Goal: Transaction & Acquisition: Purchase product/service

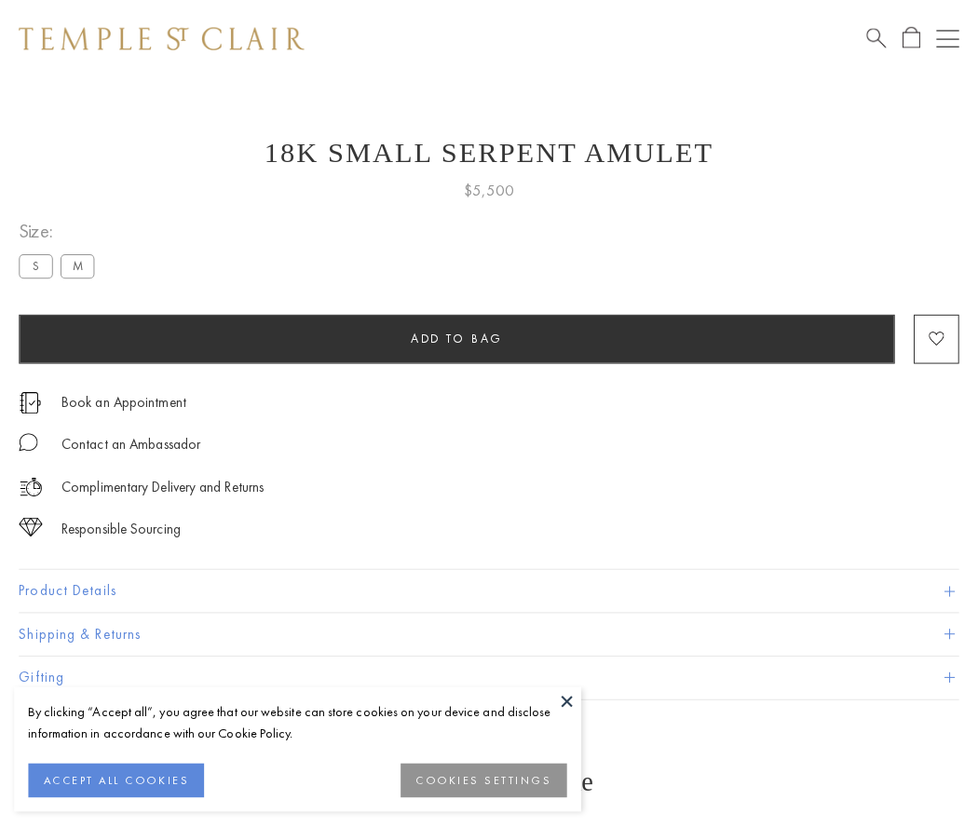
scroll to position [75, 0]
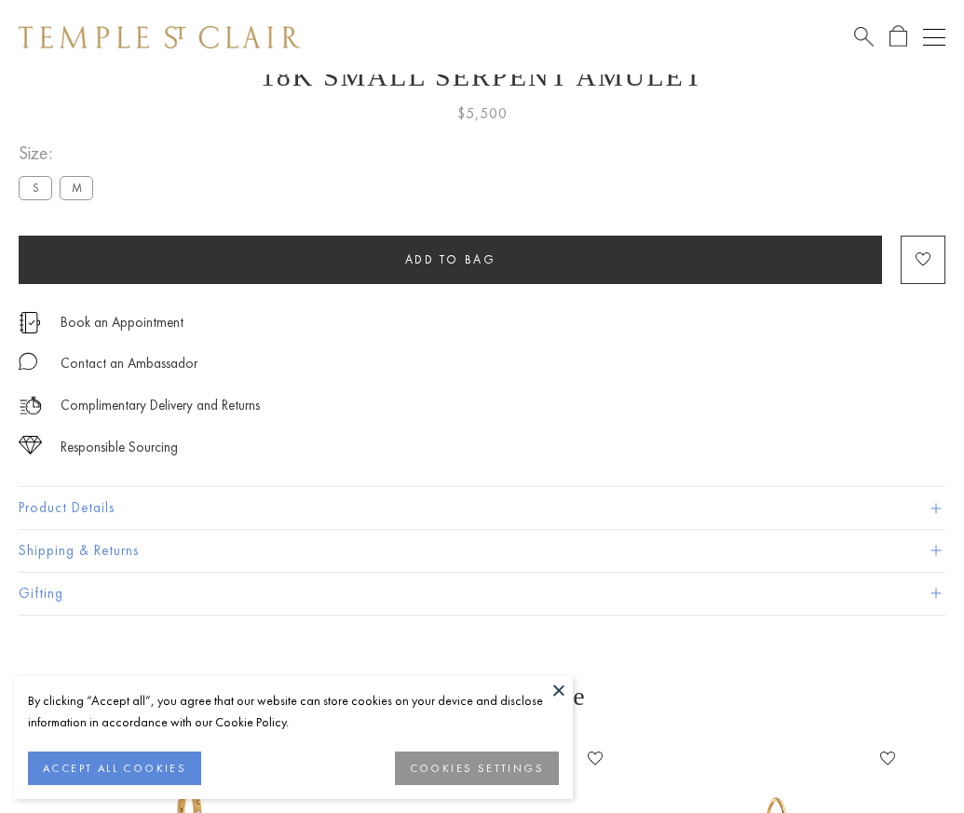
click at [450, 259] on span "Add to bag" at bounding box center [450, 259] width 91 height 16
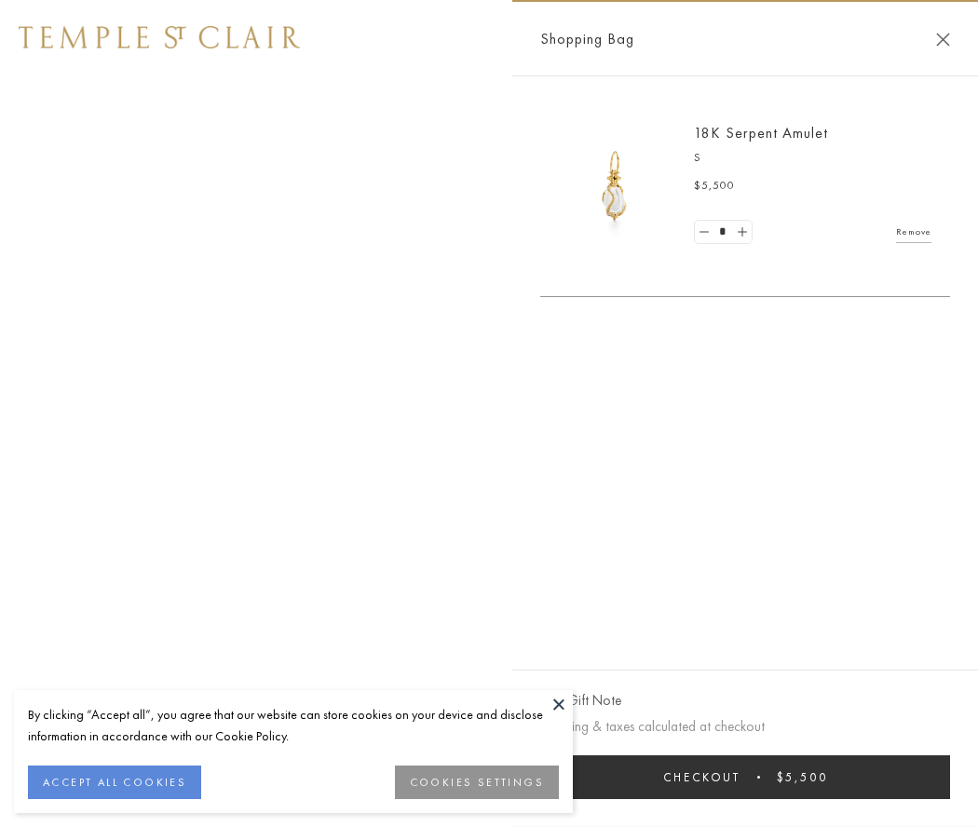
click at [745, 777] on button "Checkout $5,500" at bounding box center [745, 777] width 410 height 44
